Goal: Information Seeking & Learning: Learn about a topic

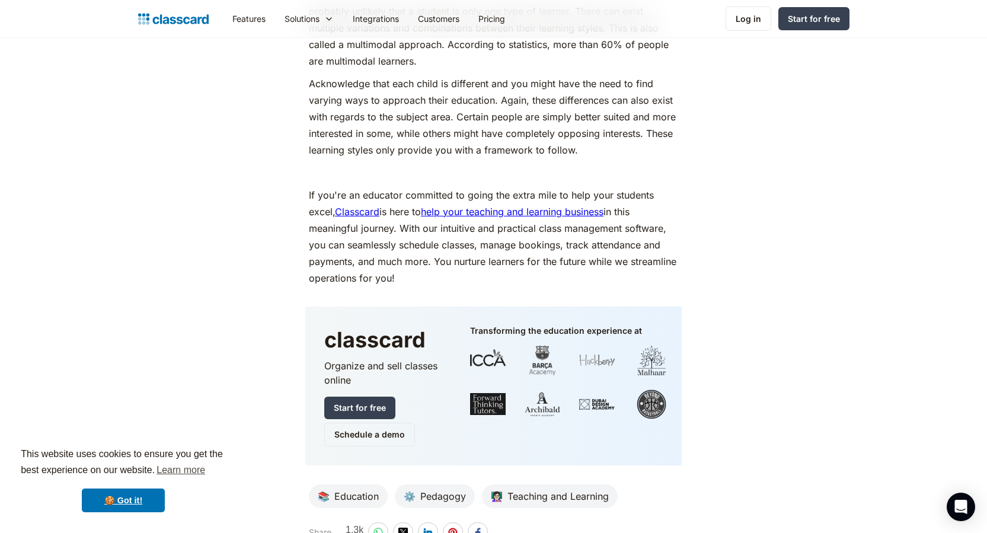
scroll to position [5357, 0]
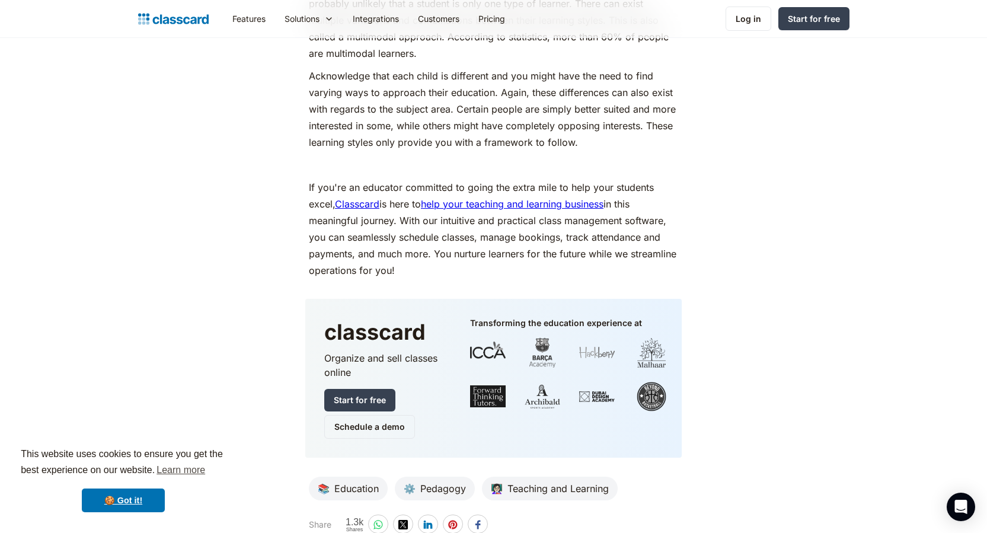
click at [564, 198] on link "help your teaching and learning business" at bounding box center [512, 204] width 183 height 12
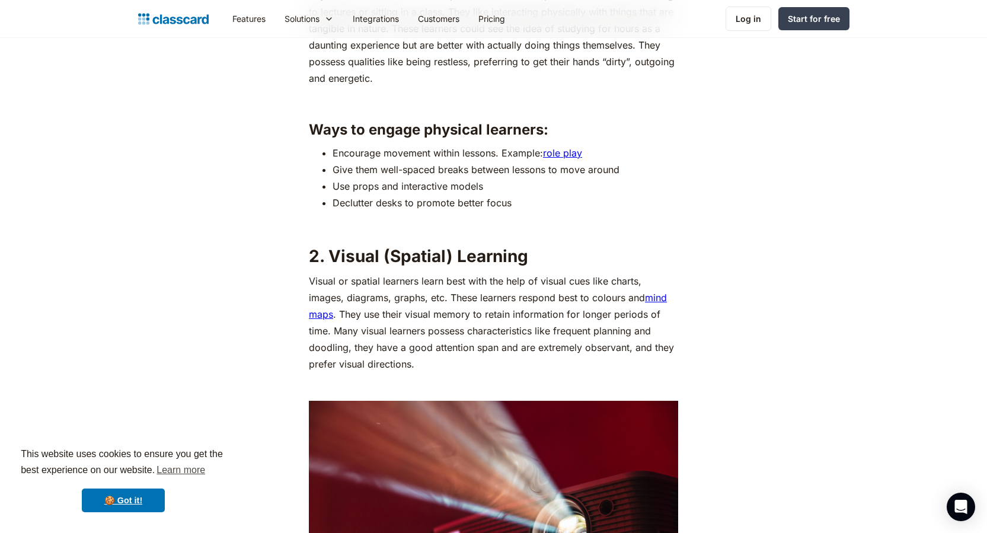
scroll to position [1465, 0]
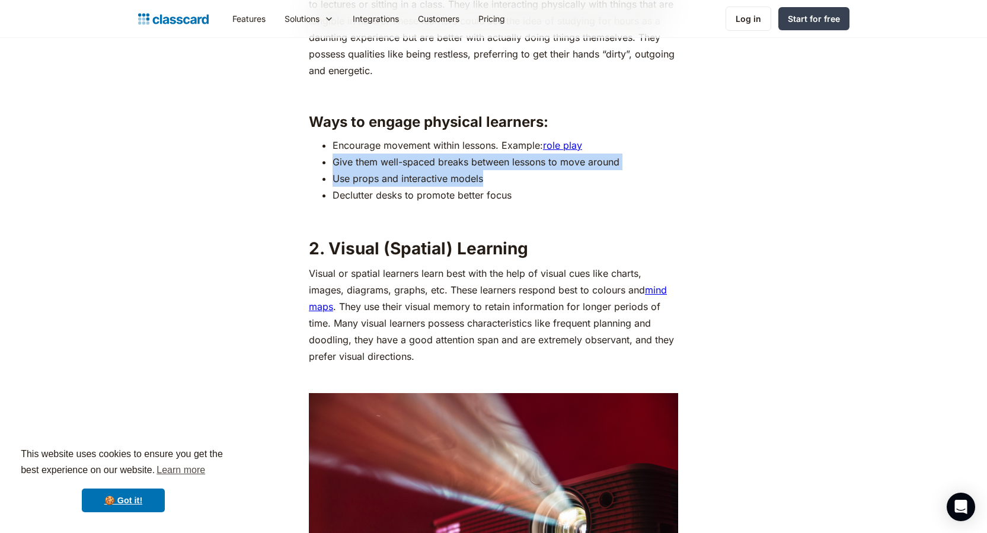
drag, startPoint x: 979, startPoint y: 136, endPoint x: 973, endPoint y: 175, distance: 39.6
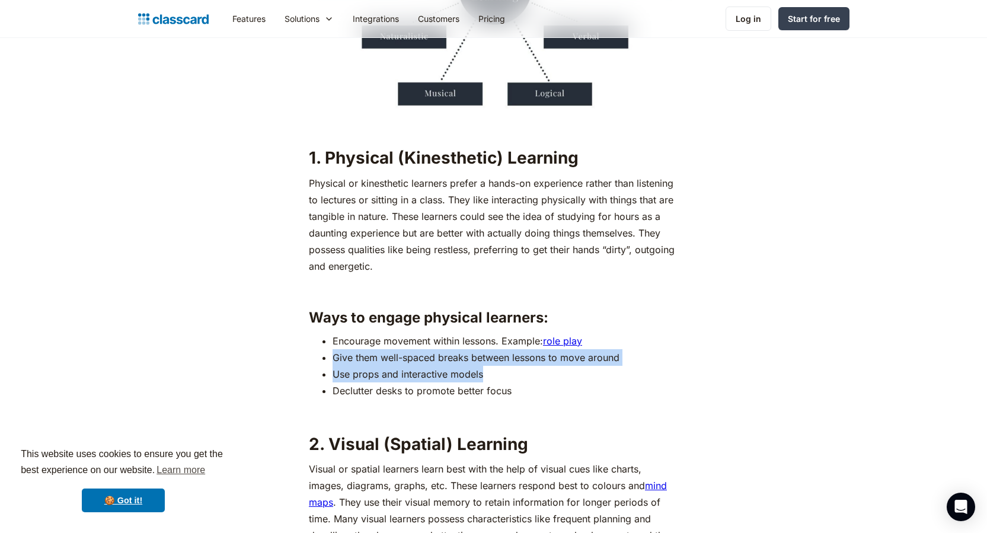
scroll to position [1286, 0]
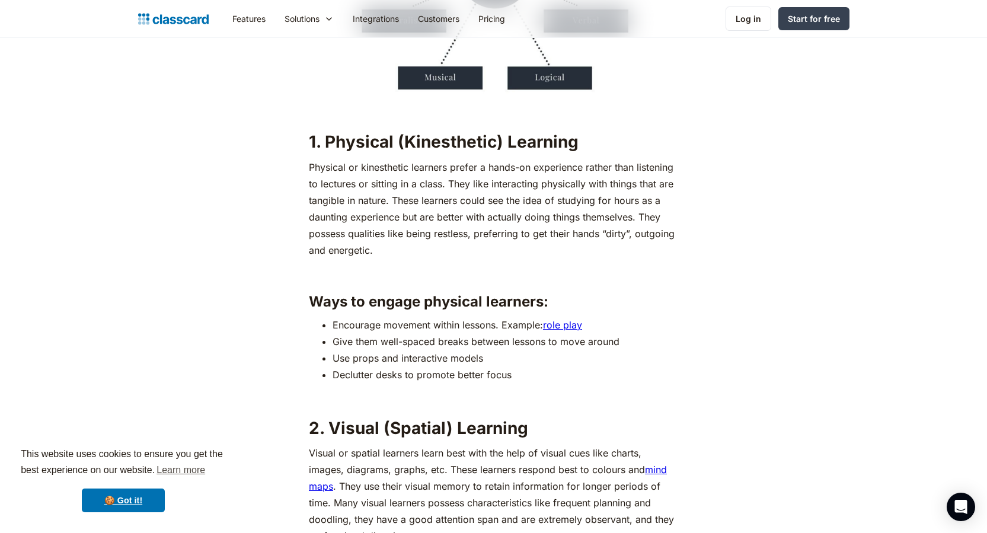
drag, startPoint x: 991, startPoint y: 126, endPoint x: 728, endPoint y: 302, distance: 315.9
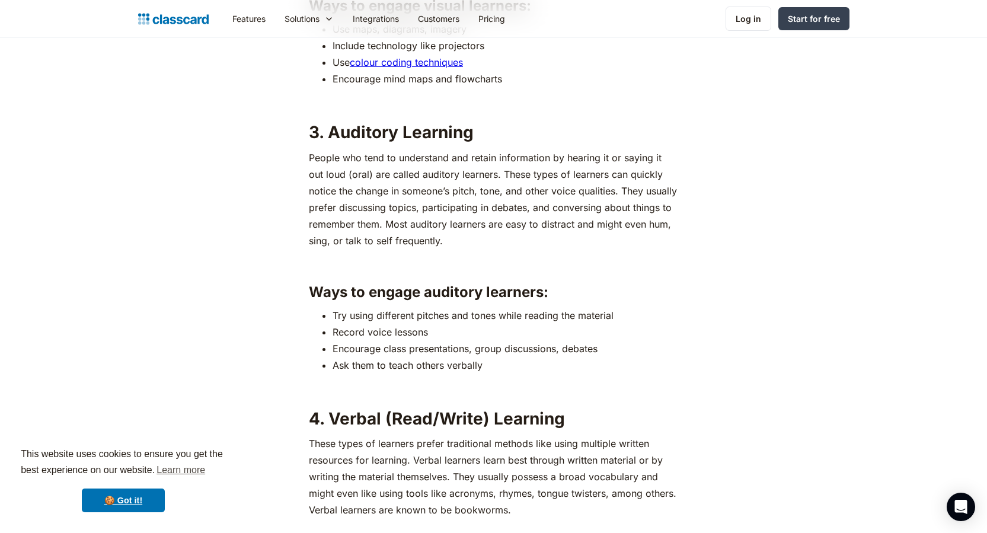
scroll to position [2103, 0]
